Goal: Information Seeking & Learning: Check status

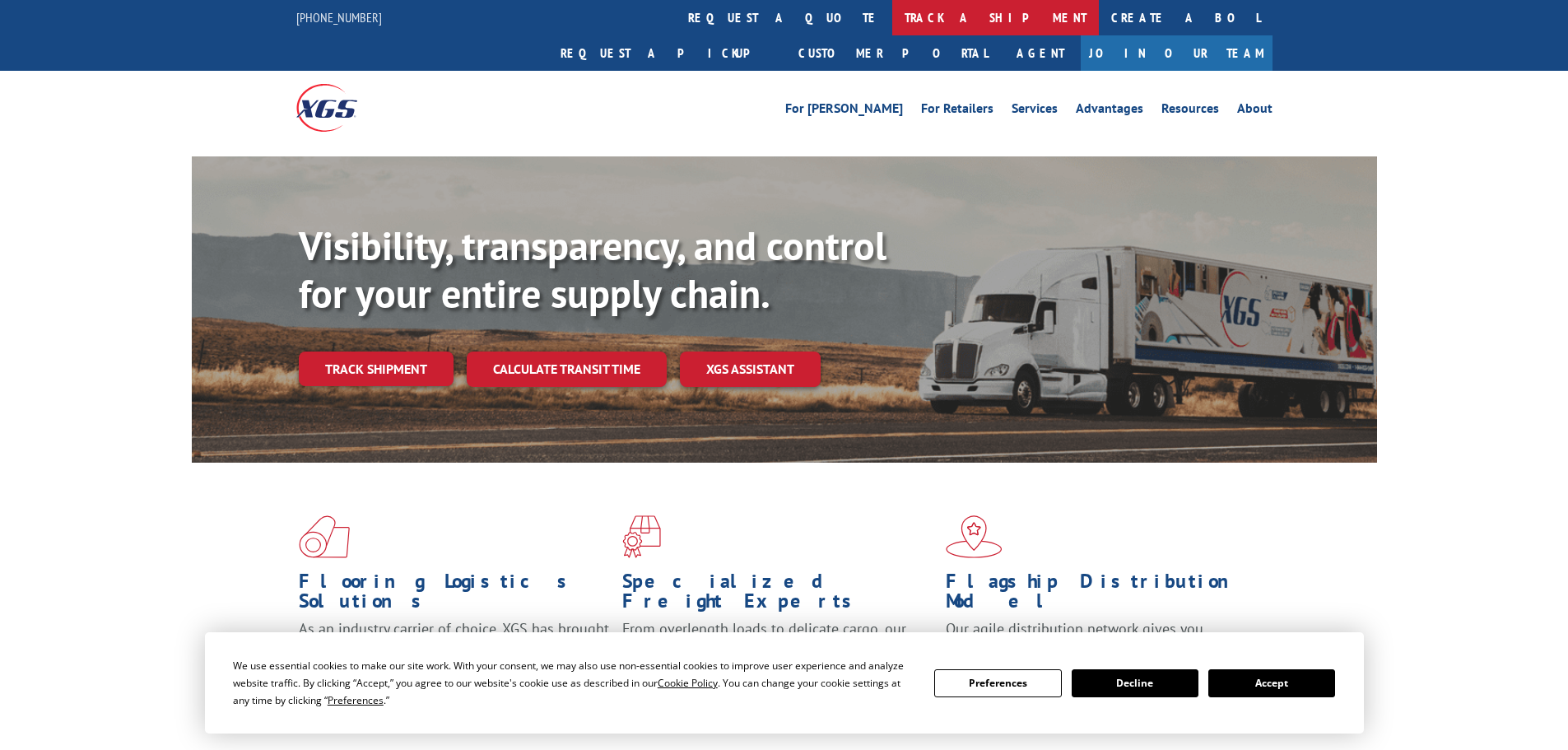
click at [892, 19] on link "track a shipment" at bounding box center [995, 17] width 207 height 36
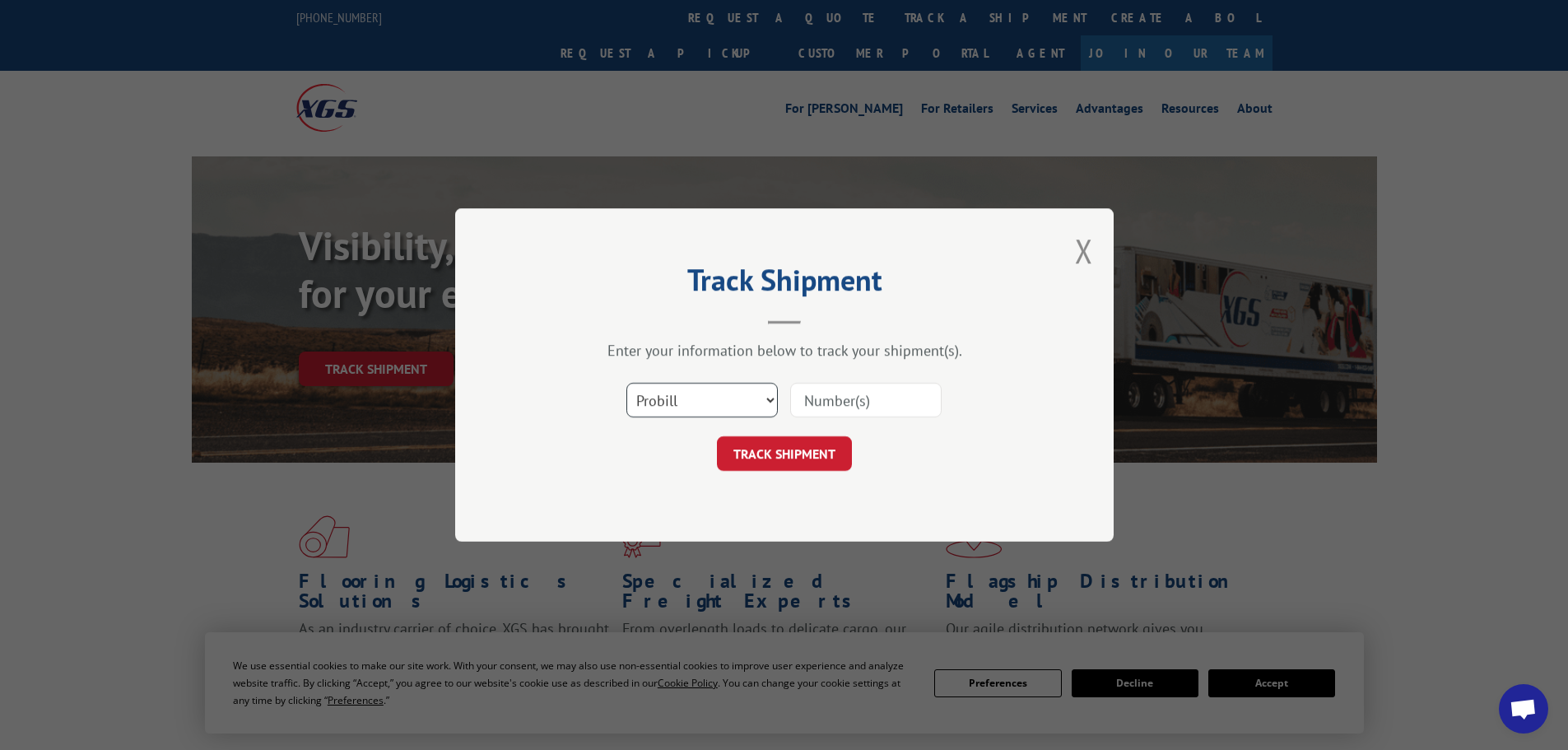
click at [712, 399] on select "Select category... Probill BOL PO" at bounding box center [702, 400] width 152 height 35
select select "po"
click at [626, 383] on select "Select category... Probill BOL PO" at bounding box center [702, 400] width 152 height 35
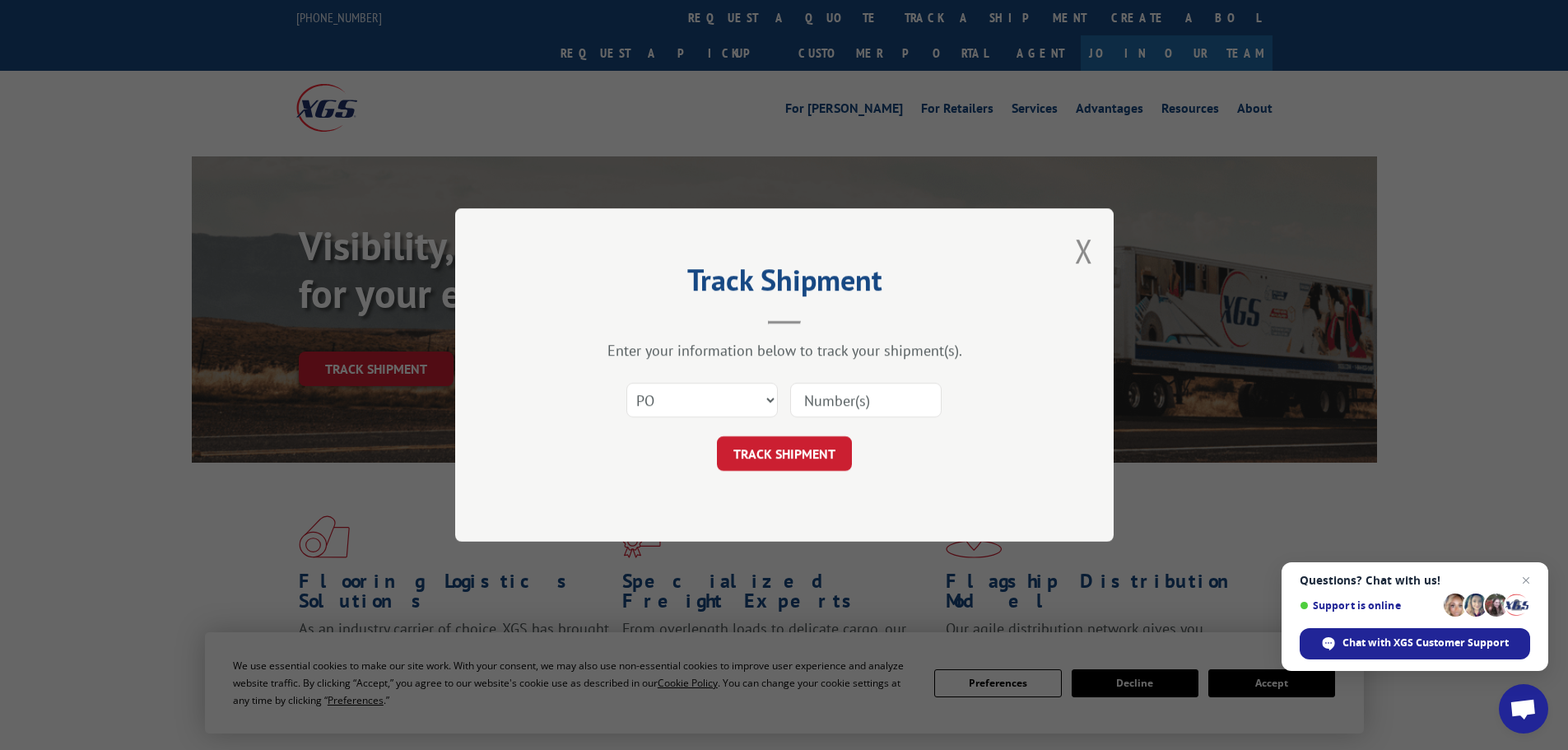
click at [815, 398] on input at bounding box center [866, 400] width 152 height 35
type input "40536437"
click button "TRACK SHIPMENT" at bounding box center [784, 453] width 135 height 35
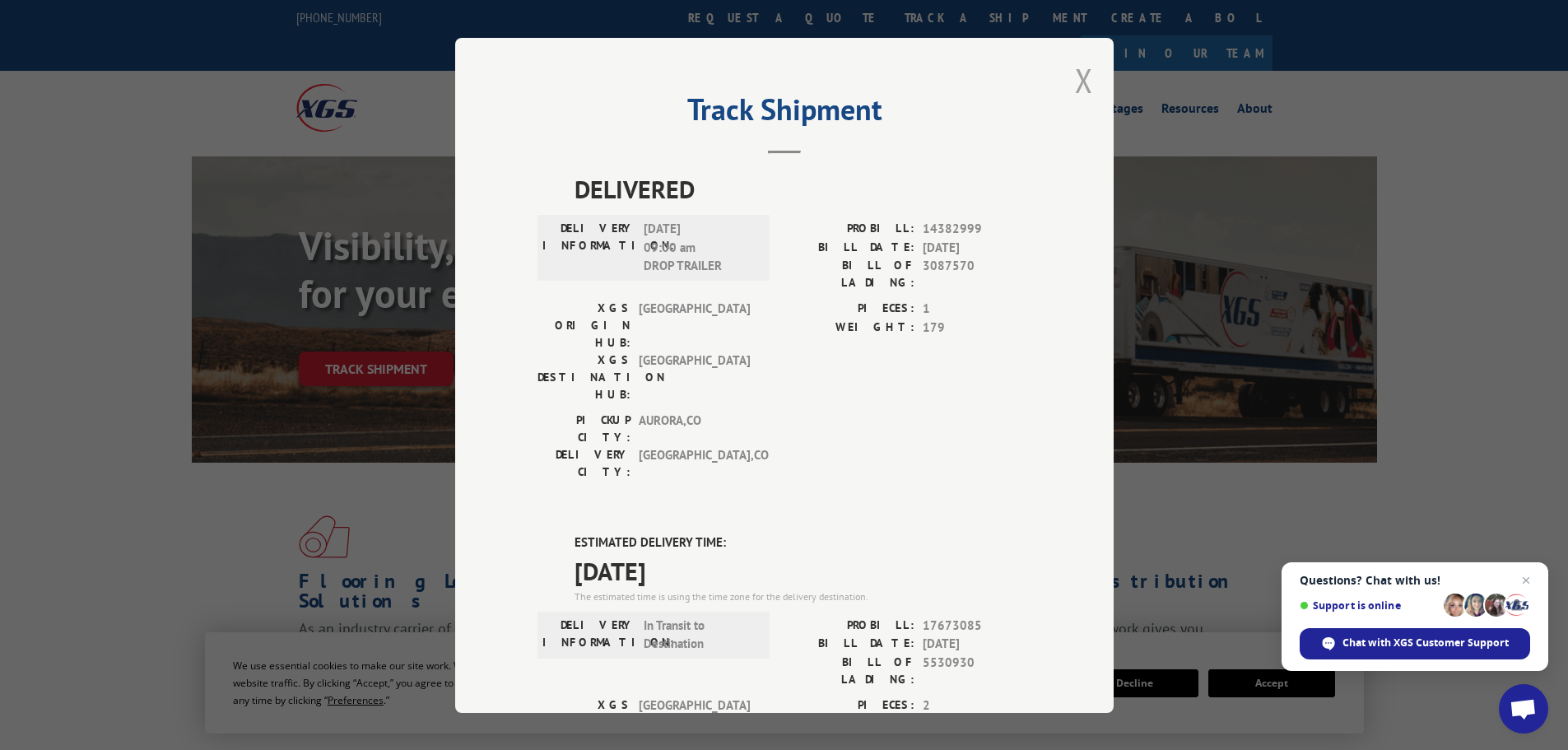
click at [1075, 81] on button "Close modal" at bounding box center [1084, 80] width 18 height 44
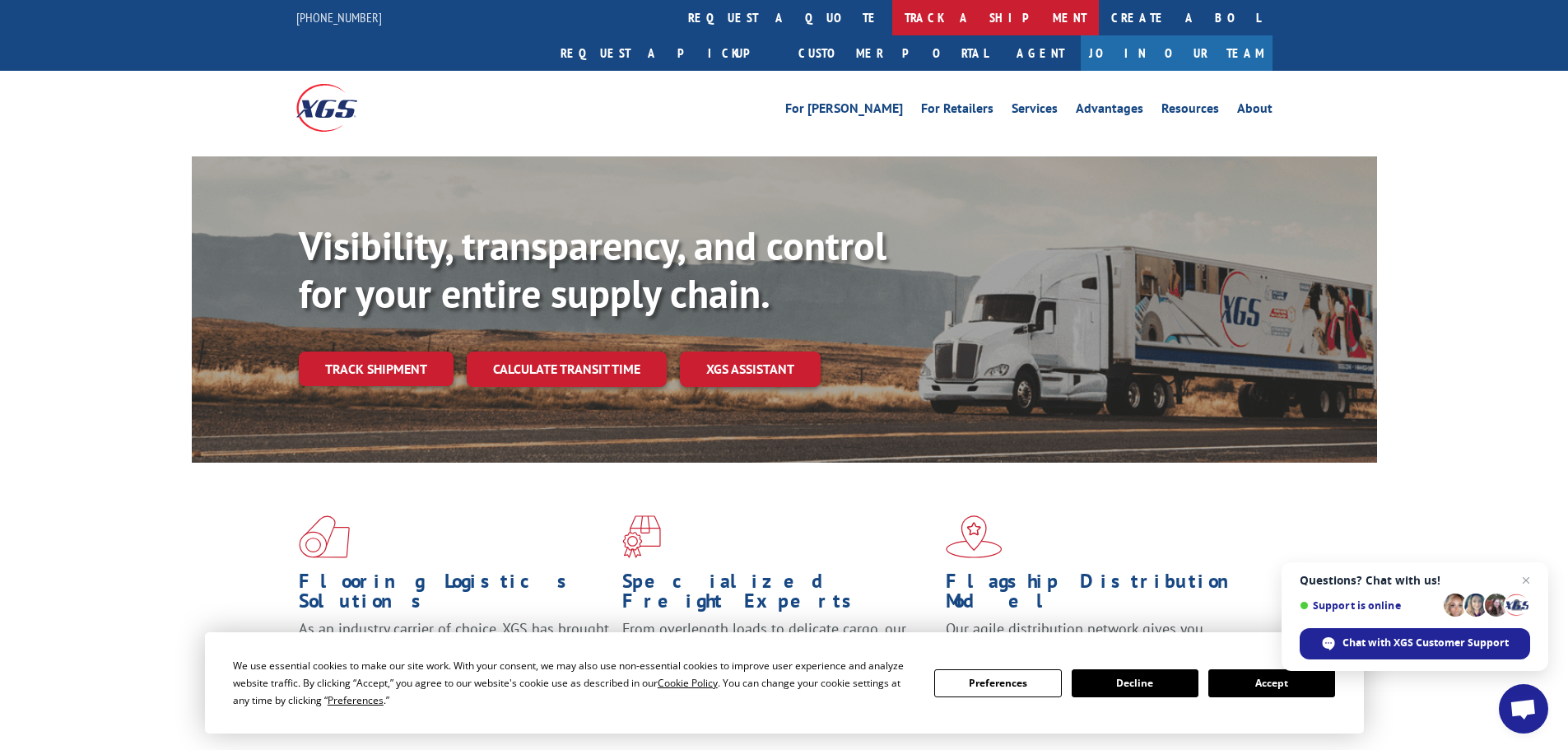
click at [892, 22] on link "track a shipment" at bounding box center [995, 17] width 207 height 36
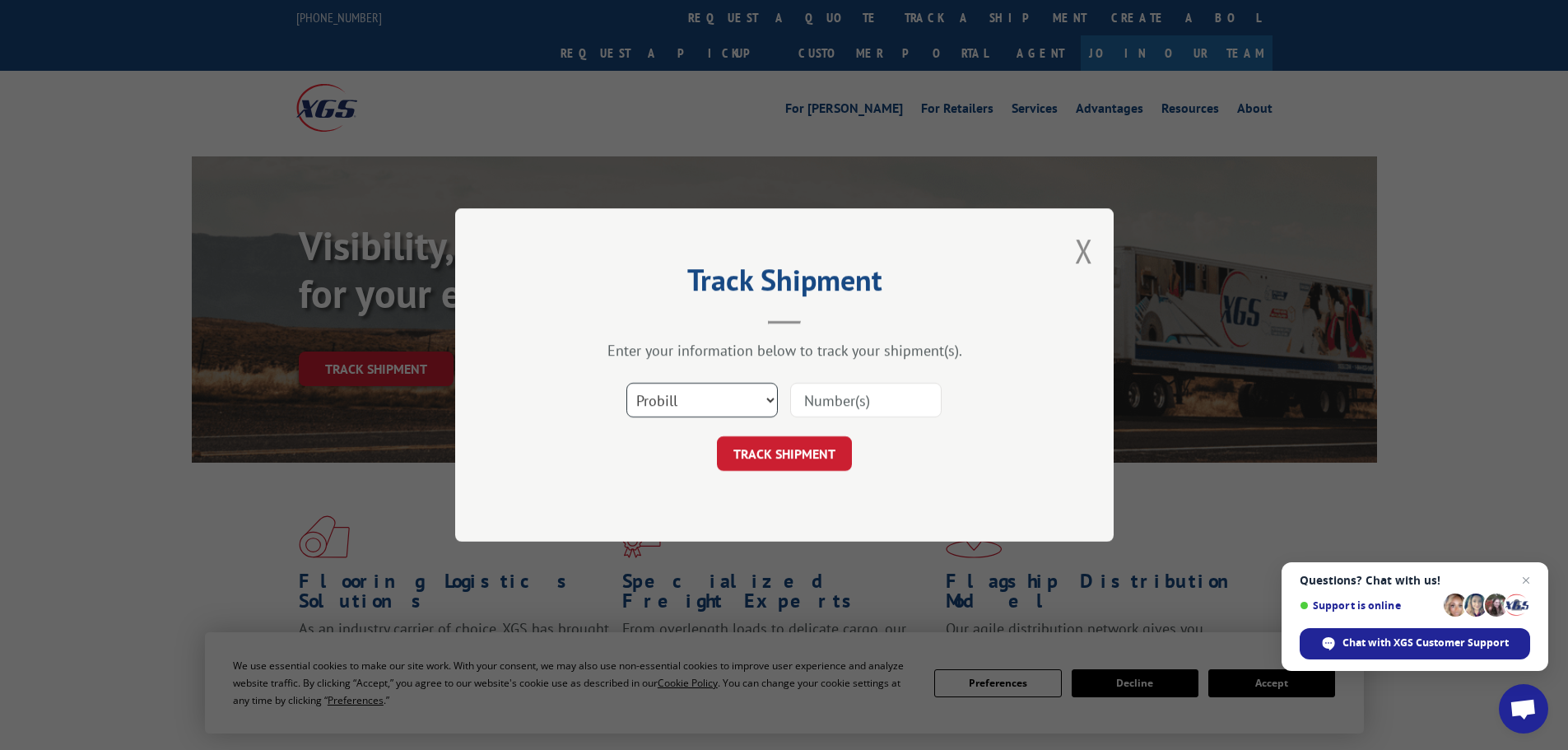
click at [731, 400] on select "Select category... Probill BOL PO" at bounding box center [702, 400] width 152 height 35
select select "po"
click at [626, 383] on select "Select category... Probill BOL PO" at bounding box center [702, 400] width 152 height 35
click at [841, 404] on input at bounding box center [866, 400] width 152 height 35
type input "40536370"
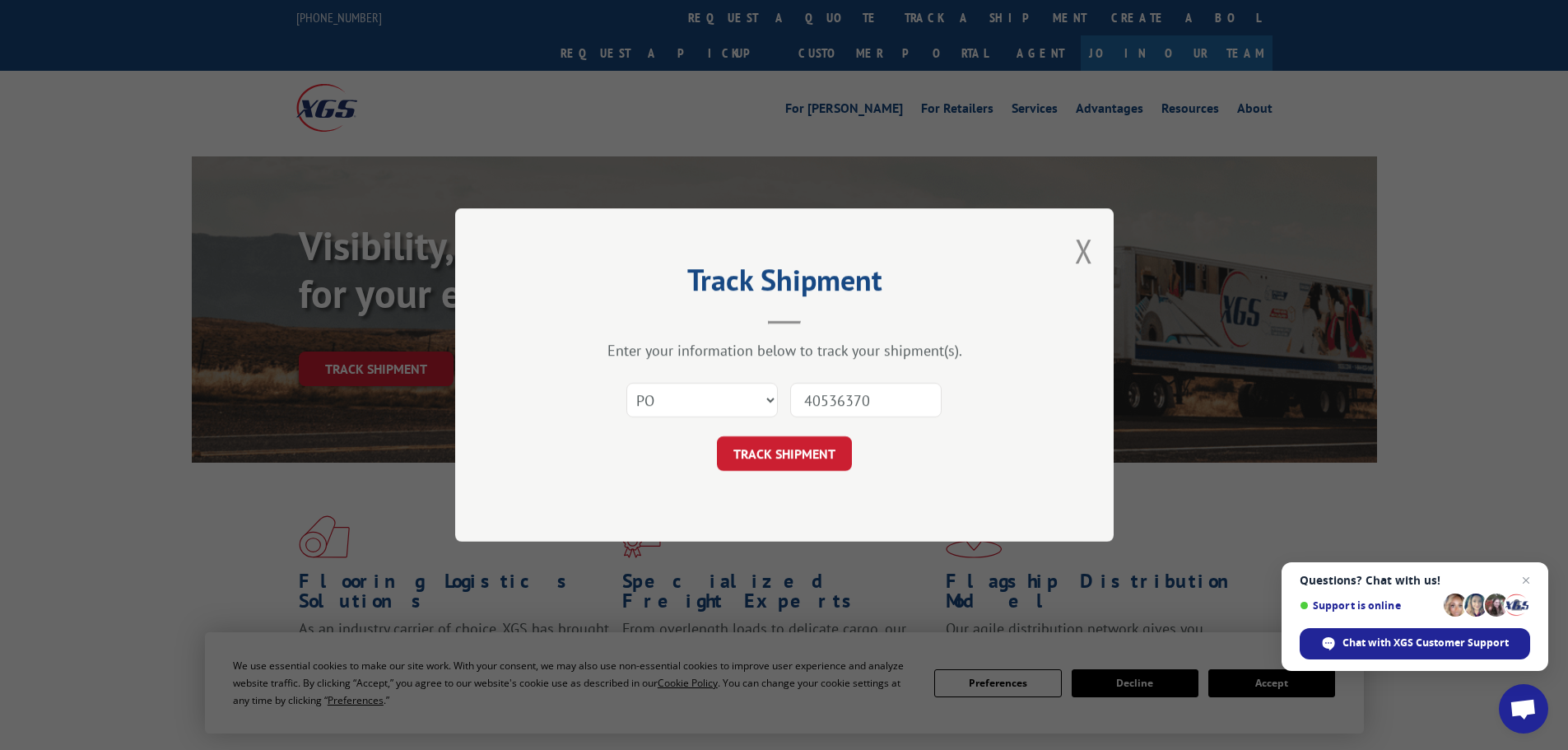
click button "TRACK SHIPMENT" at bounding box center [784, 453] width 135 height 35
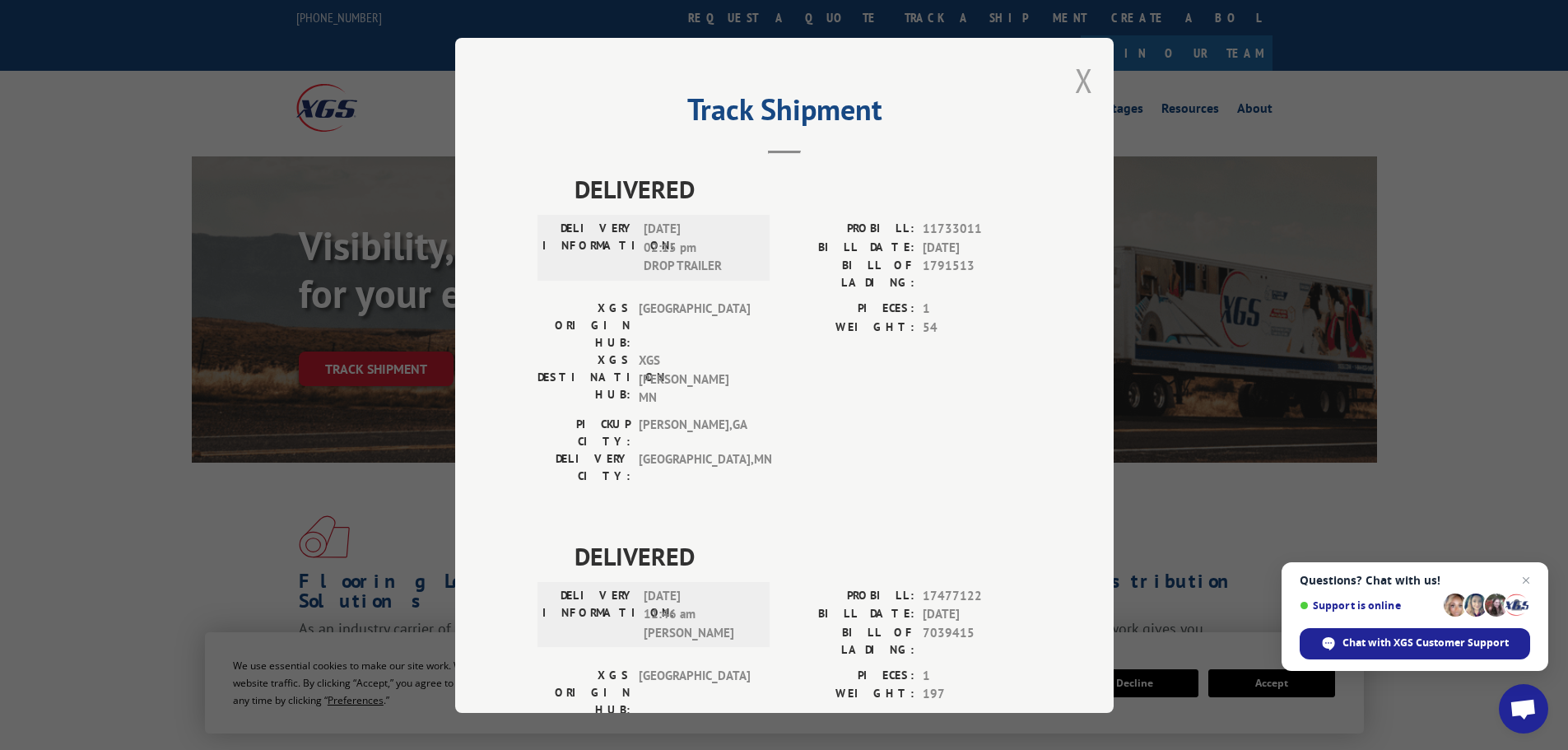
click at [1083, 89] on button "Close modal" at bounding box center [1084, 80] width 18 height 44
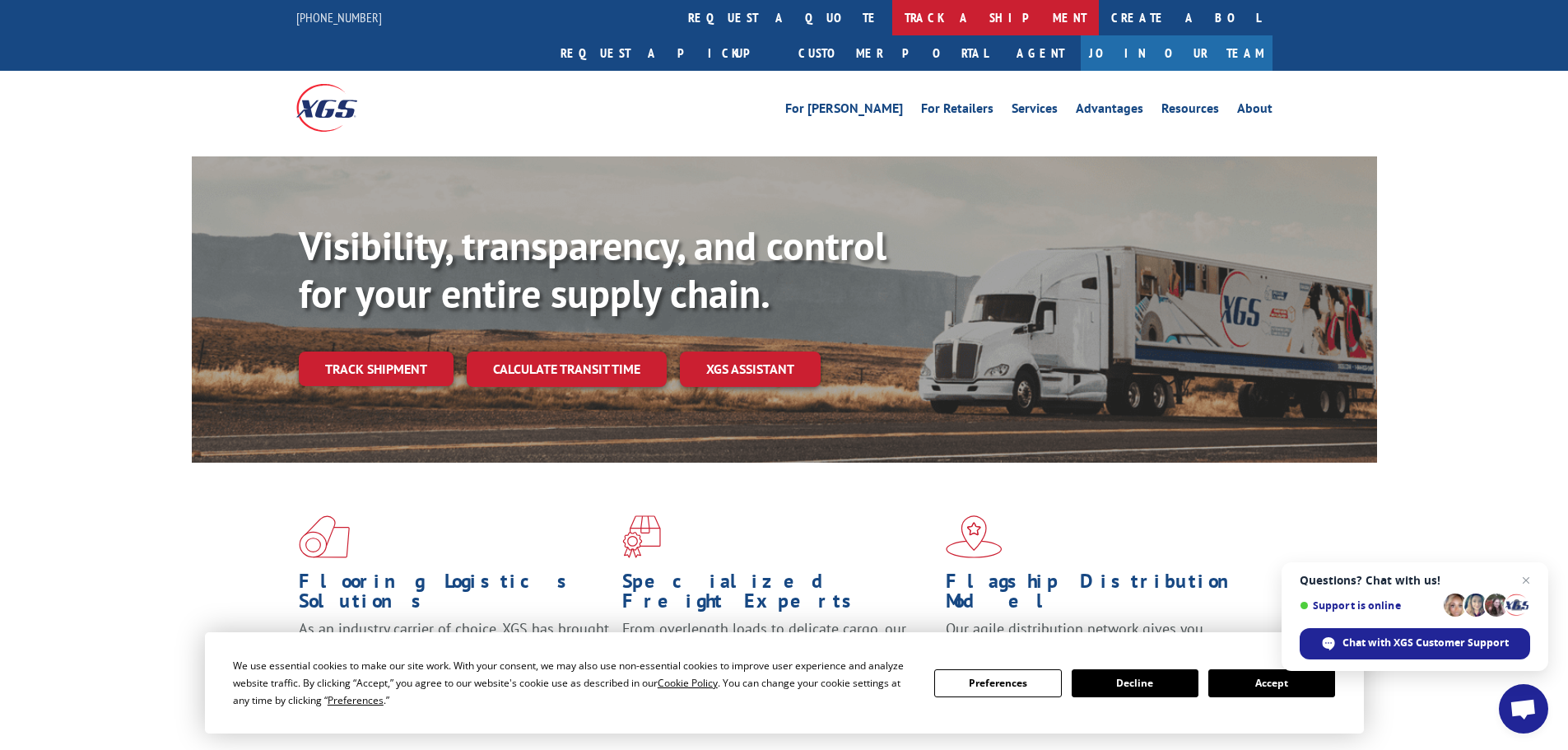
click at [892, 18] on link "track a shipment" at bounding box center [995, 17] width 207 height 36
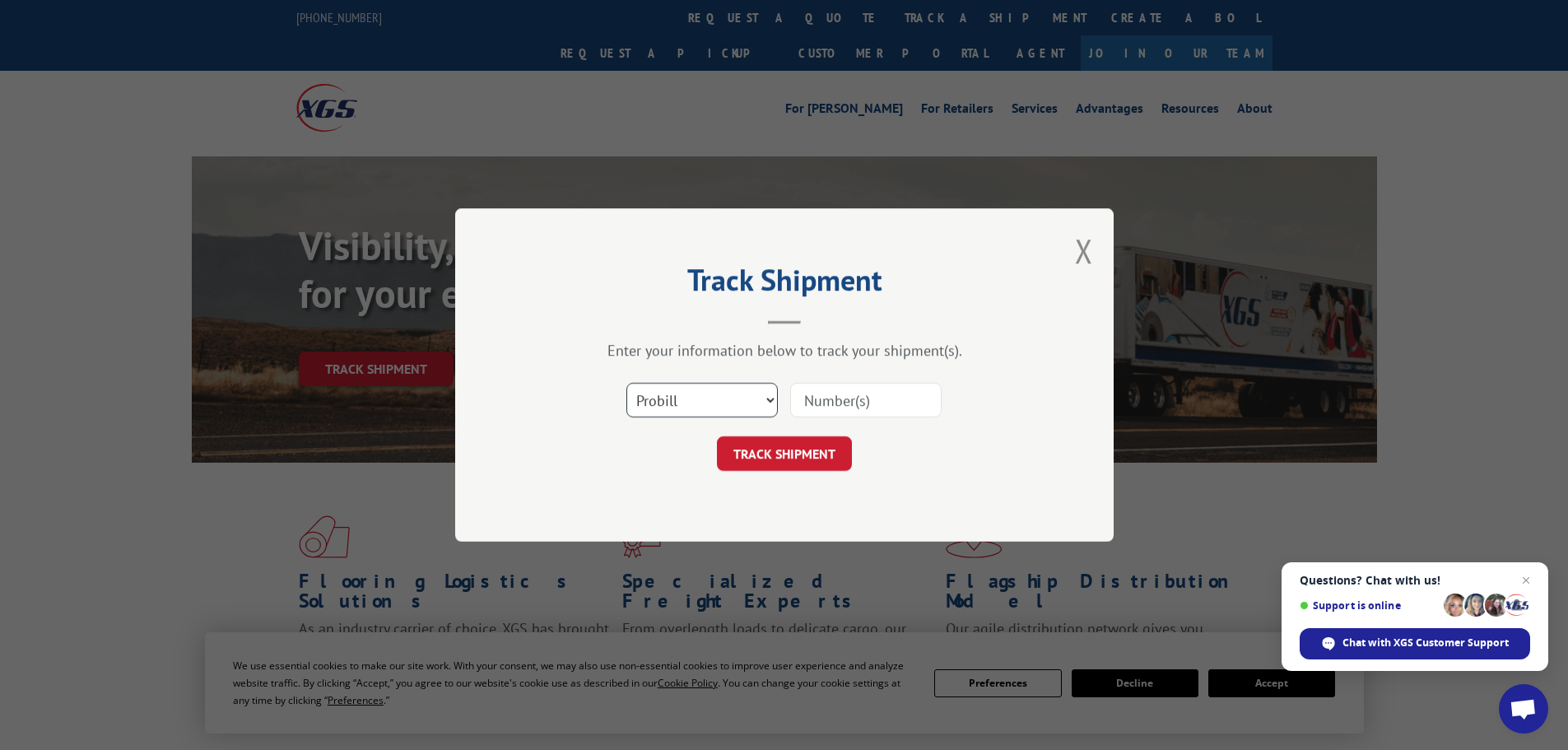
click at [723, 401] on select "Select category... Probill BOL PO" at bounding box center [702, 400] width 152 height 35
select select "po"
click at [626, 383] on select "Select category... Probill BOL PO" at bounding box center [702, 400] width 152 height 35
click at [817, 399] on input at bounding box center [866, 400] width 152 height 35
type input "40536437"
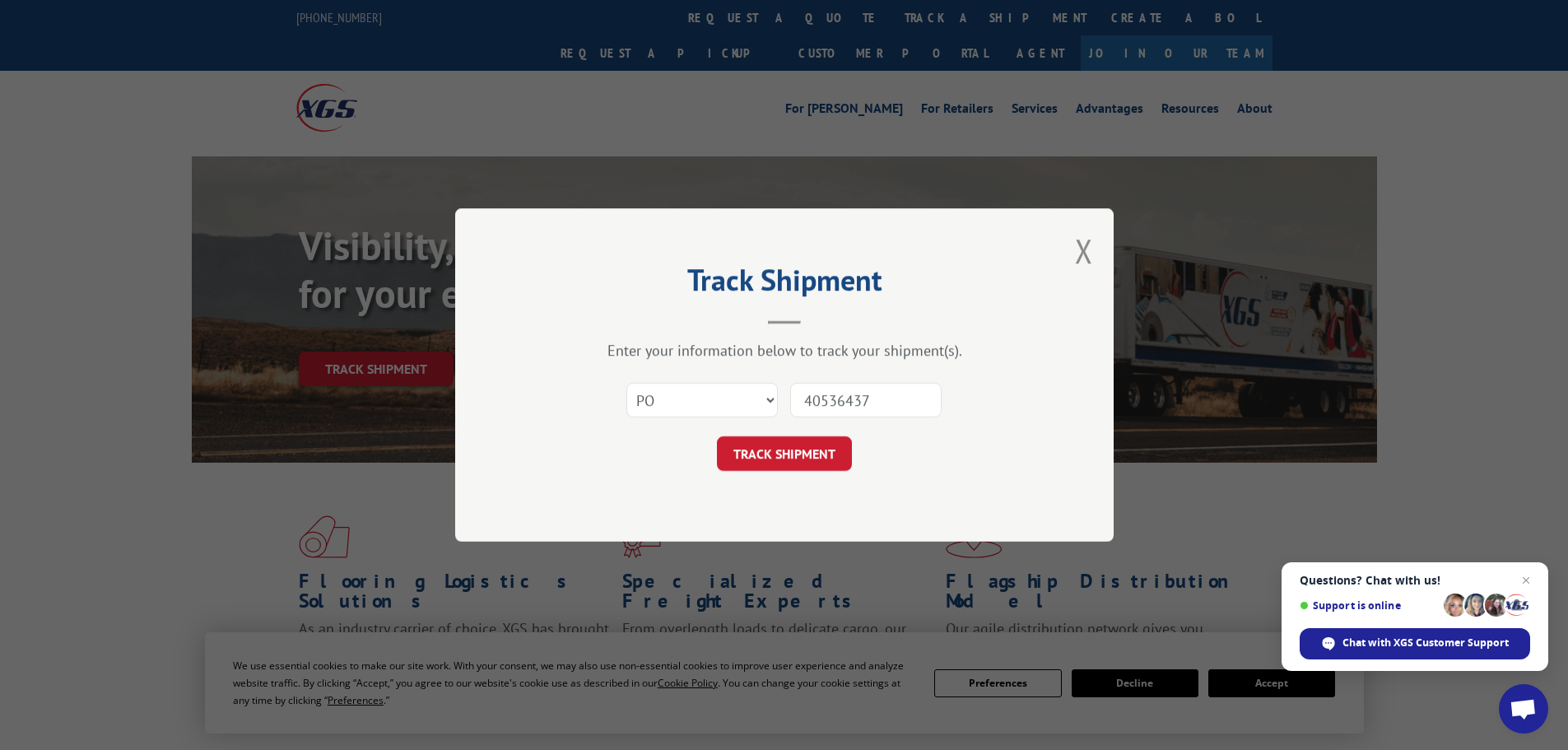
click button "TRACK SHIPMENT" at bounding box center [784, 453] width 135 height 35
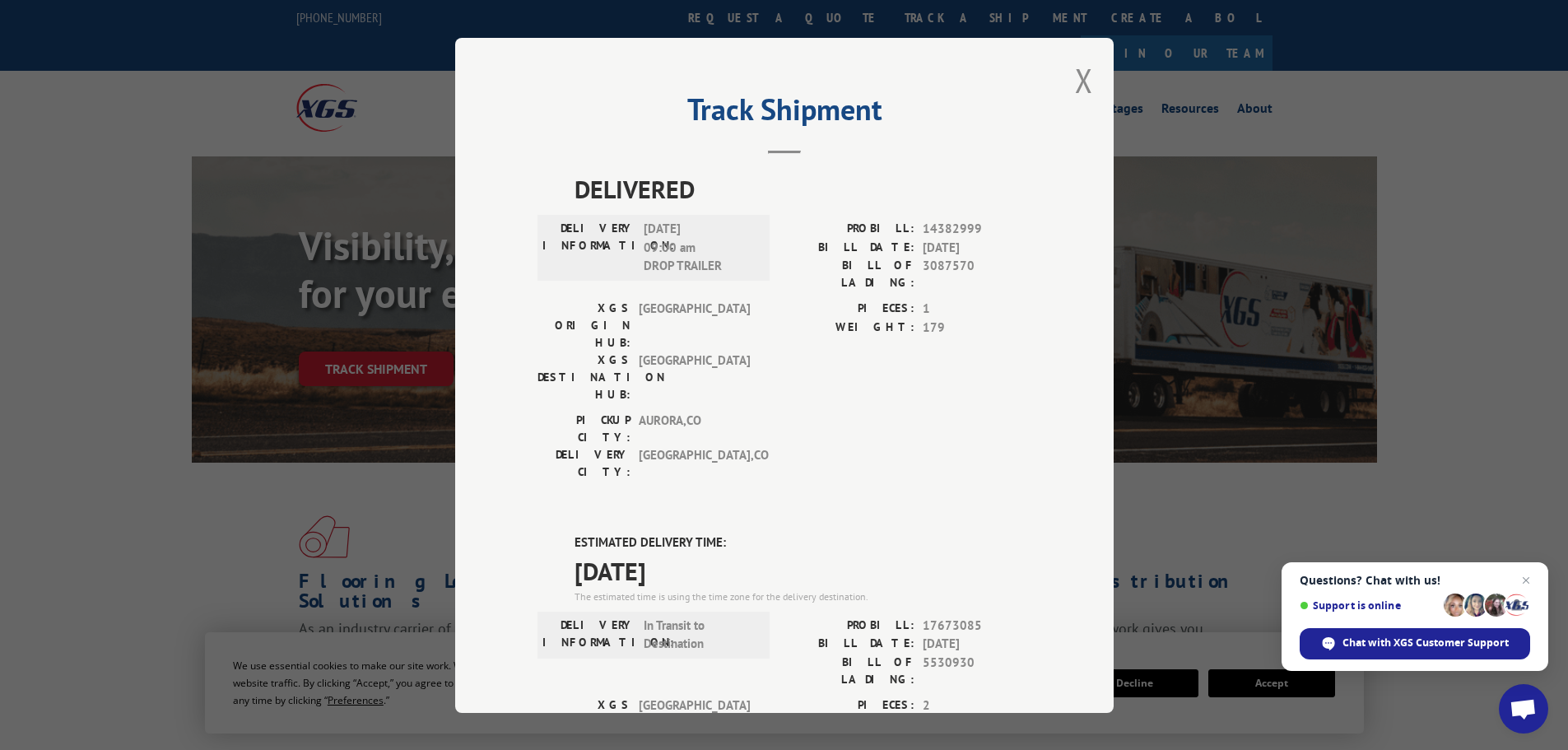
scroll to position [330, 0]
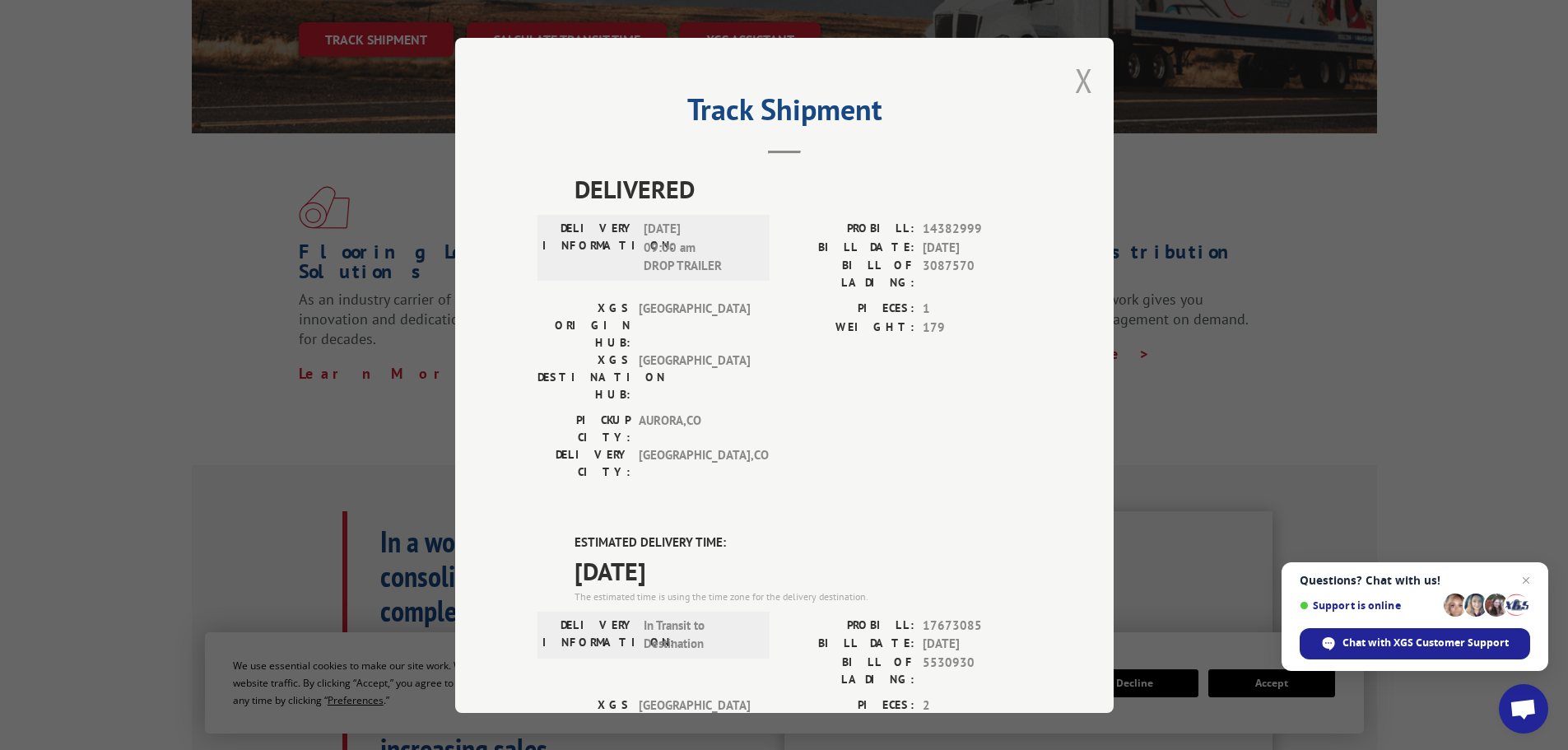
click at [1075, 79] on button "Close modal" at bounding box center [1084, 80] width 18 height 44
